Goal: Task Accomplishment & Management: Manage account settings

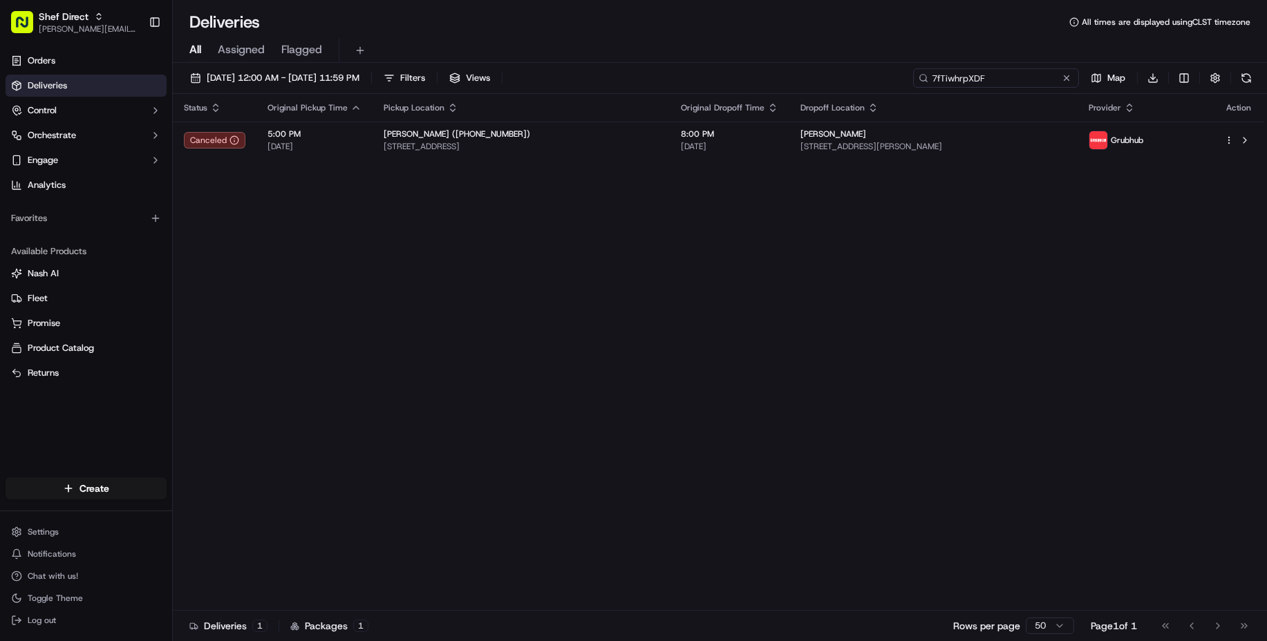
click at [986, 81] on input "7fTiwhrpXDF" at bounding box center [996, 77] width 166 height 19
paste input "YFUKcCbRVi"
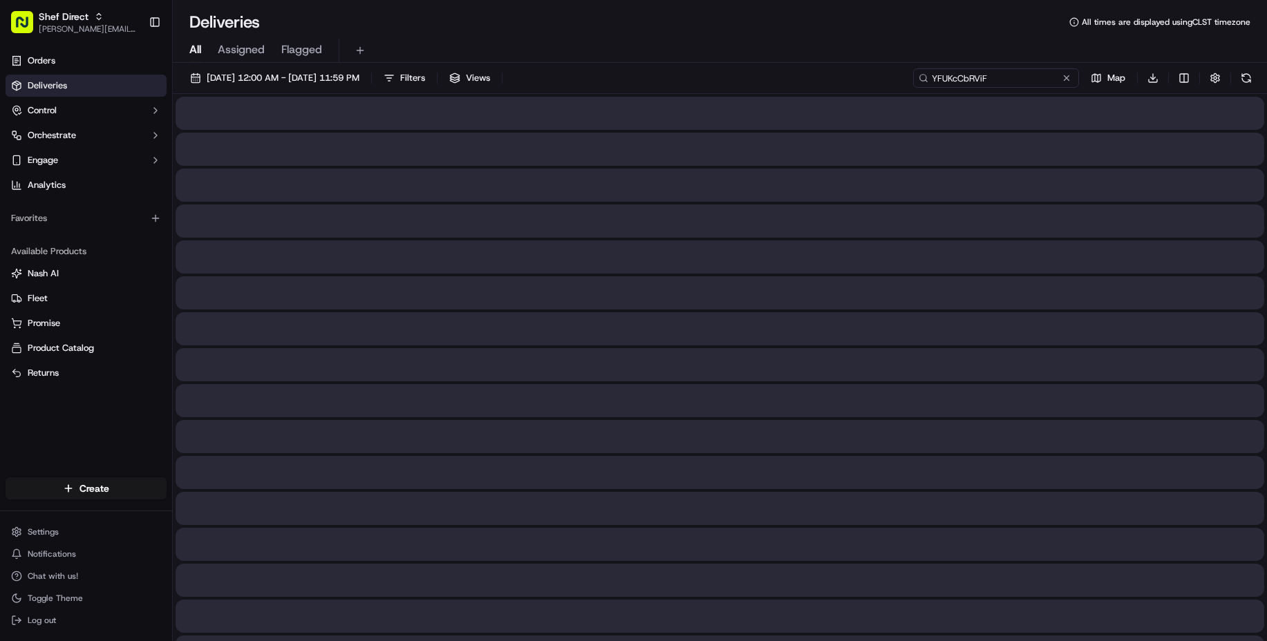
type input "YFUKcCbRViF"
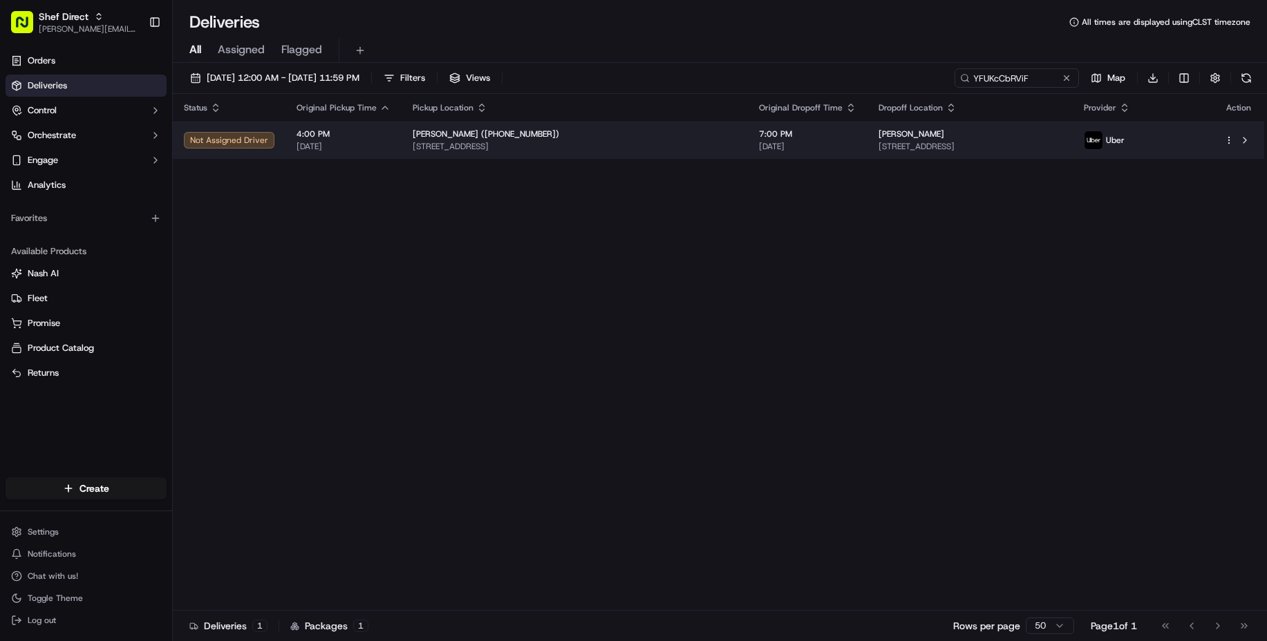
click at [1223, 147] on html "Shef Direct [PERSON_NAME][EMAIL_ADDRESS][DOMAIN_NAME] Toggle Sidebar Orders Del…" at bounding box center [633, 320] width 1267 height 641
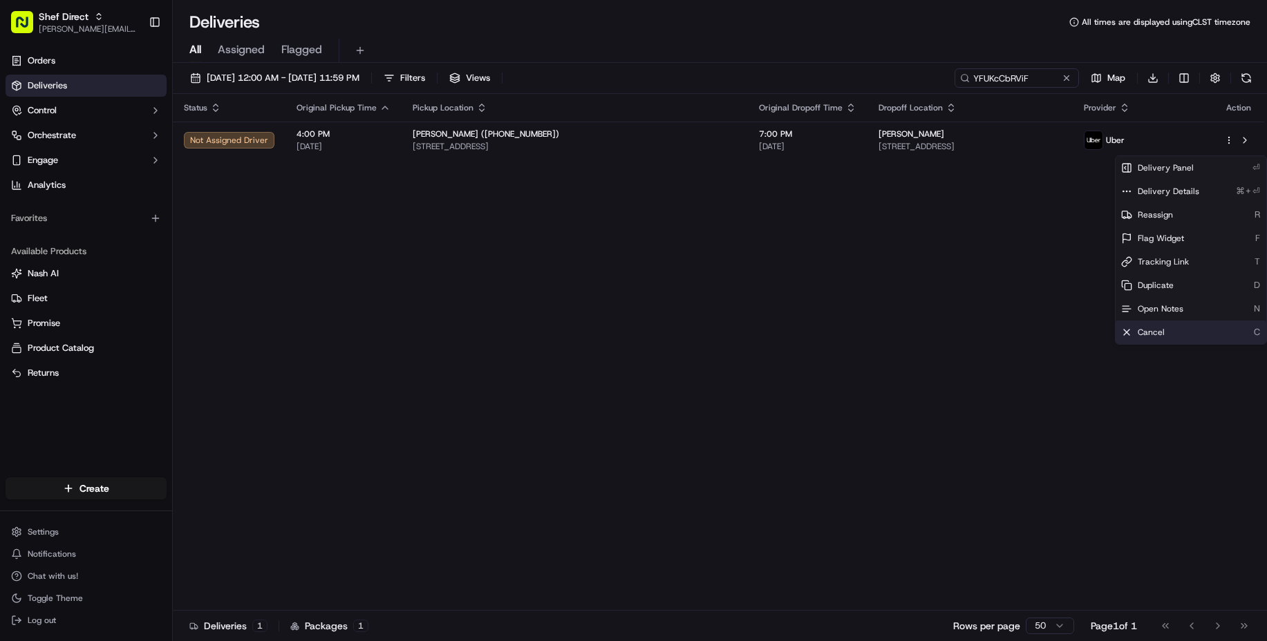
click at [1160, 338] on span "Cancel" at bounding box center [1151, 332] width 27 height 11
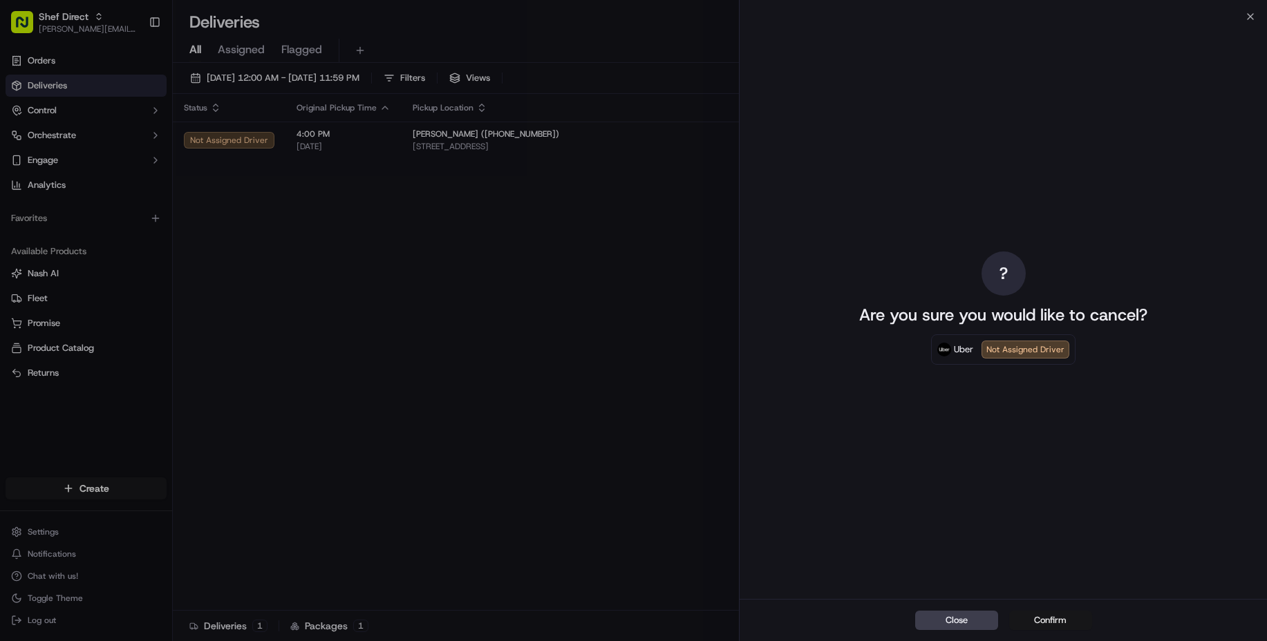
click at [1047, 616] on button "Confirm" at bounding box center [1050, 620] width 83 height 19
